Goal: Find specific page/section: Find specific page/section

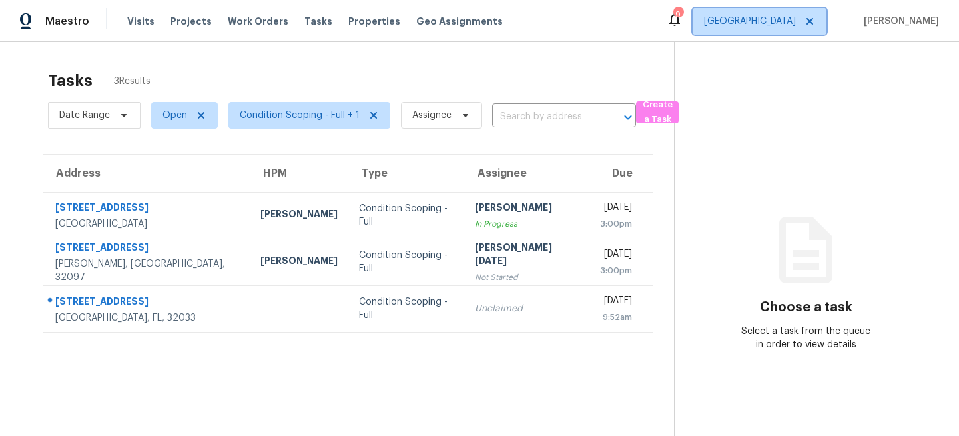
click at [785, 27] on span "[GEOGRAPHIC_DATA]" at bounding box center [750, 21] width 92 height 13
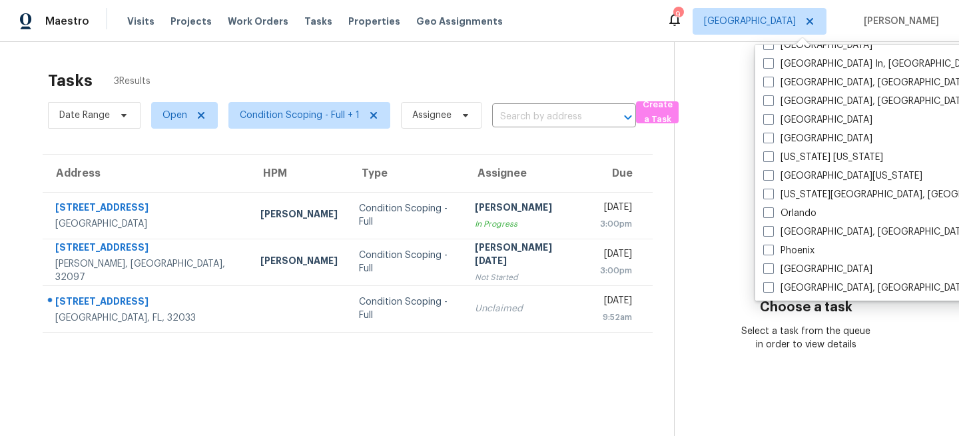
scroll to position [893, 0]
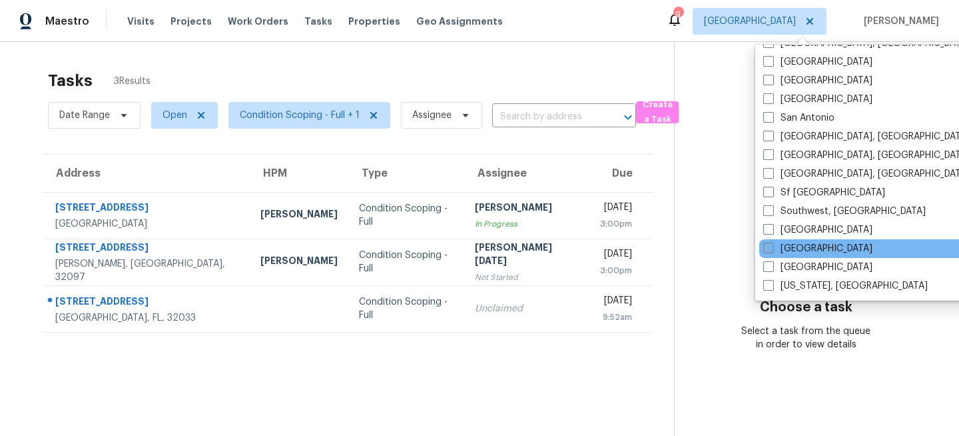
click at [791, 252] on label "[GEOGRAPHIC_DATA]" at bounding box center [817, 248] width 109 height 13
click at [772, 250] on input "[GEOGRAPHIC_DATA]" at bounding box center [767, 246] width 9 height 9
checkbox input "true"
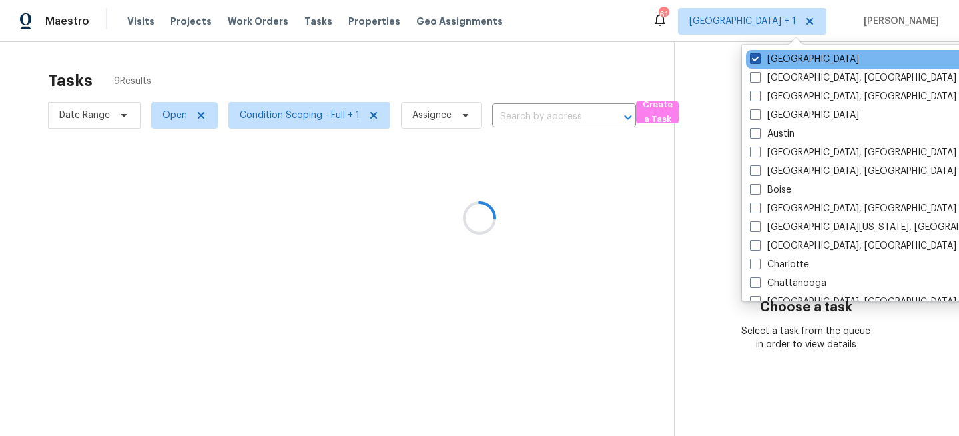
click at [785, 56] on label "[GEOGRAPHIC_DATA]" at bounding box center [804, 59] width 109 height 13
click at [759, 56] on input "[GEOGRAPHIC_DATA]" at bounding box center [754, 57] width 9 height 9
checkbox input "false"
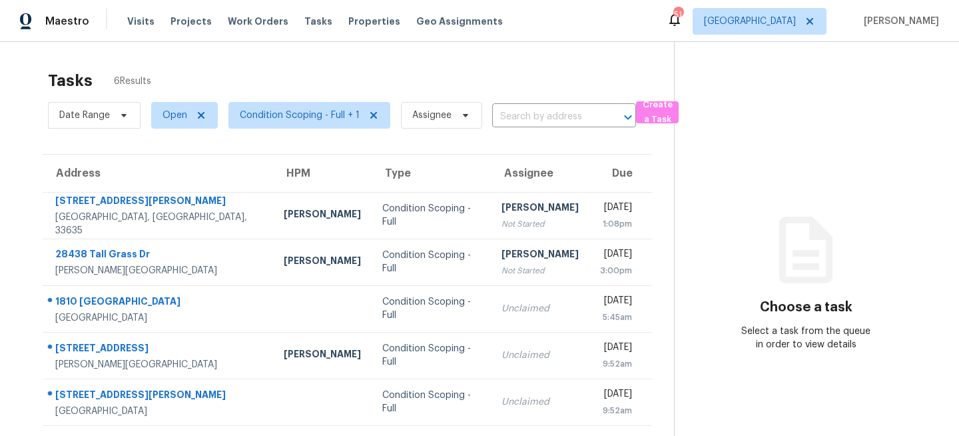
scroll to position [47, 0]
